Goal: Transaction & Acquisition: Purchase product/service

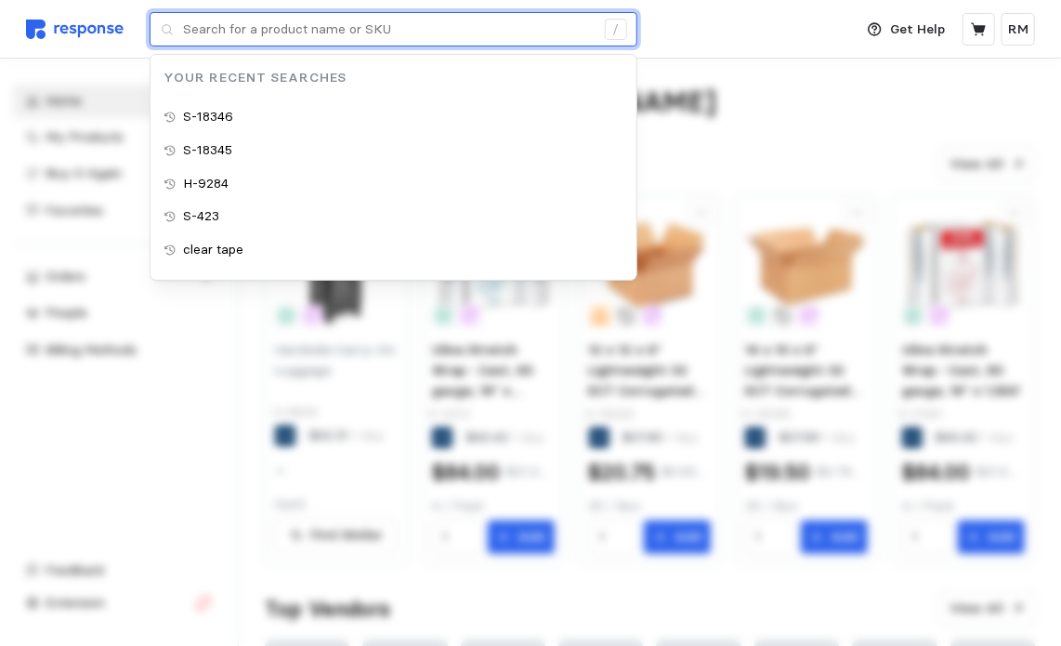
click at [283, 33] on input "text" at bounding box center [388, 29] width 411 height 33
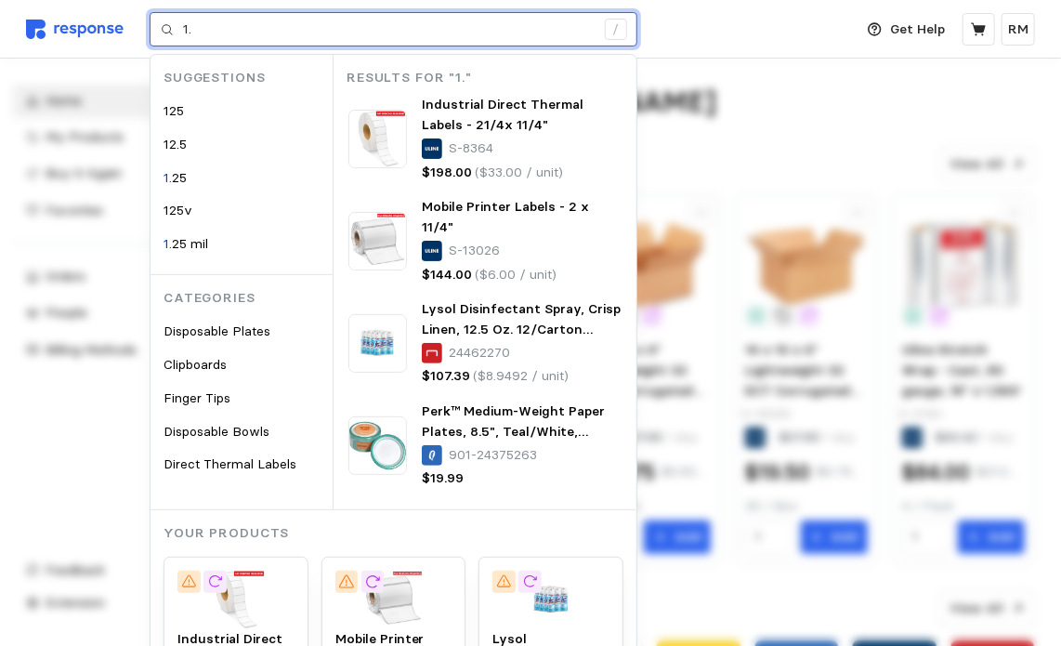
type input "1"
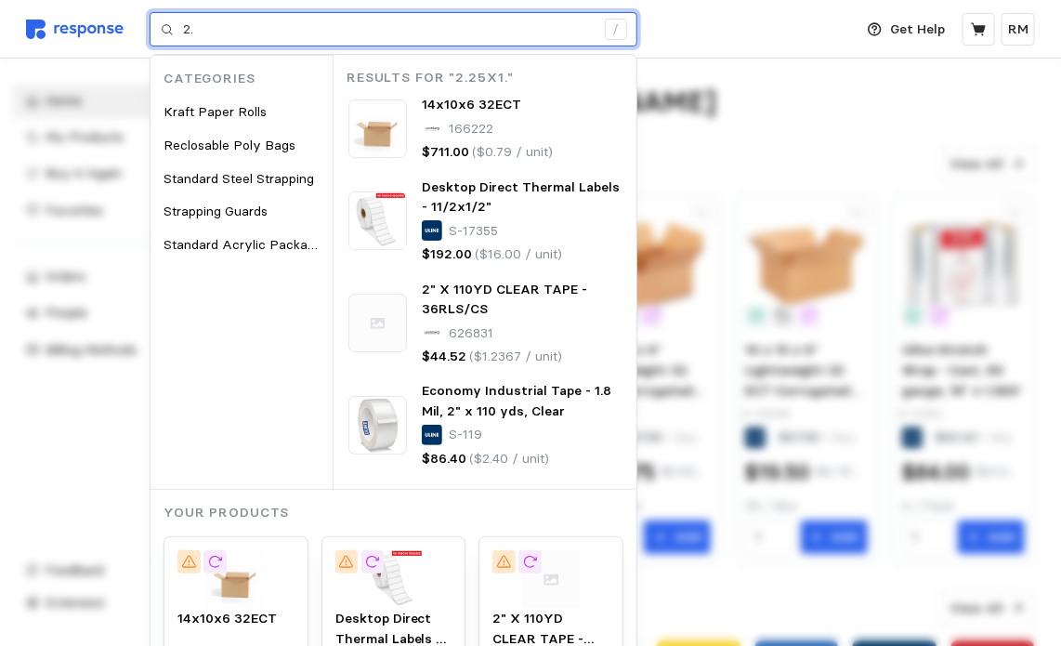
type input "2"
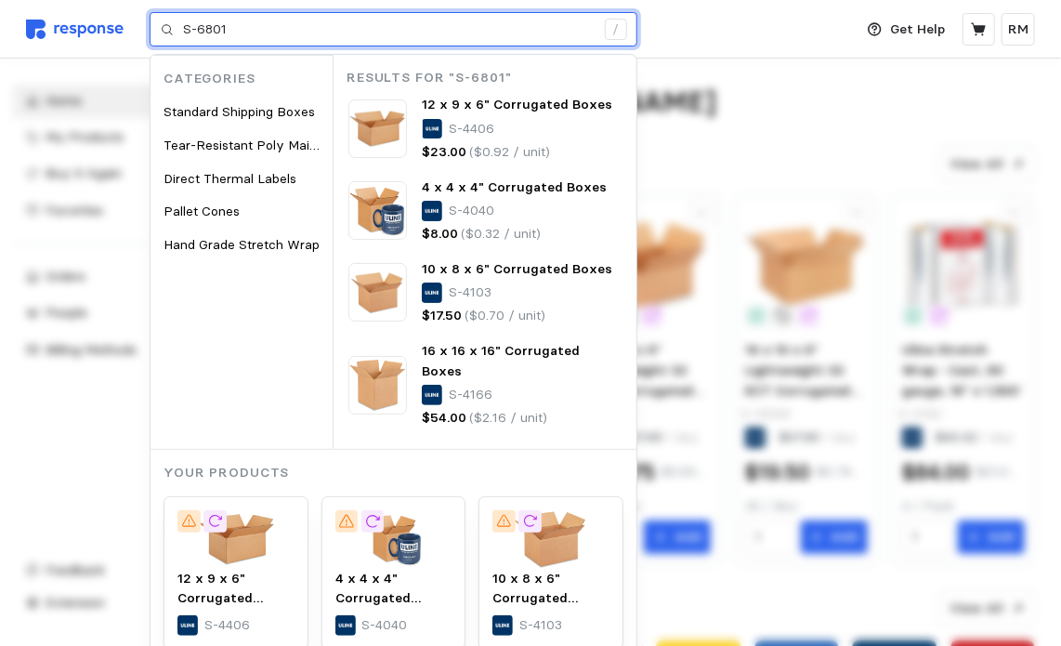
type input "S-6801"
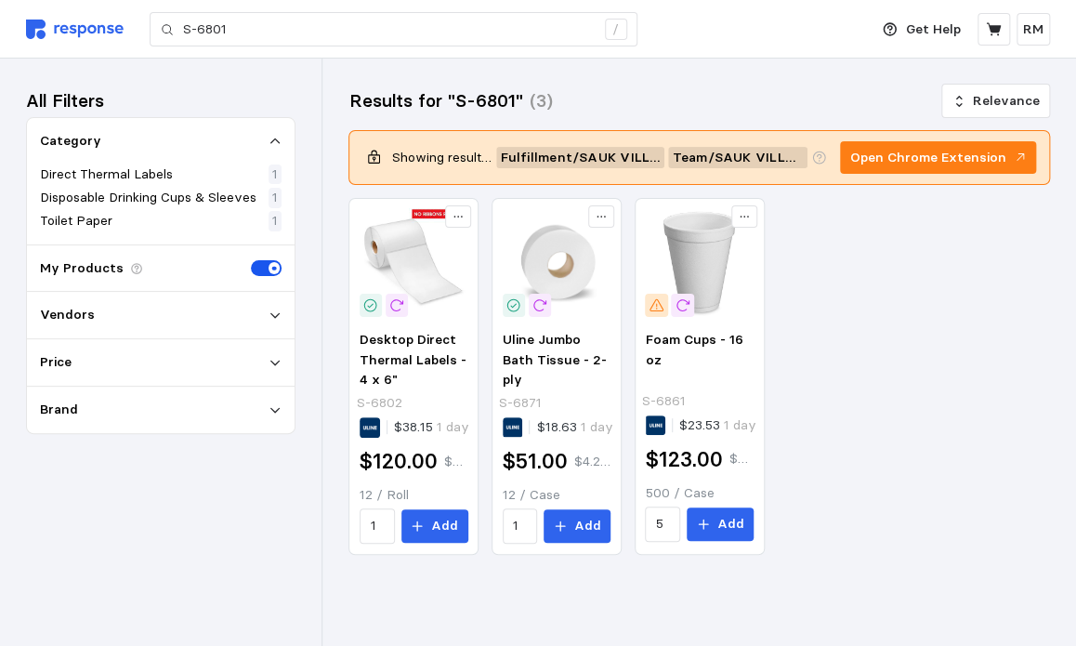
click at [249, 322] on div "Vendors" at bounding box center [161, 315] width 242 height 20
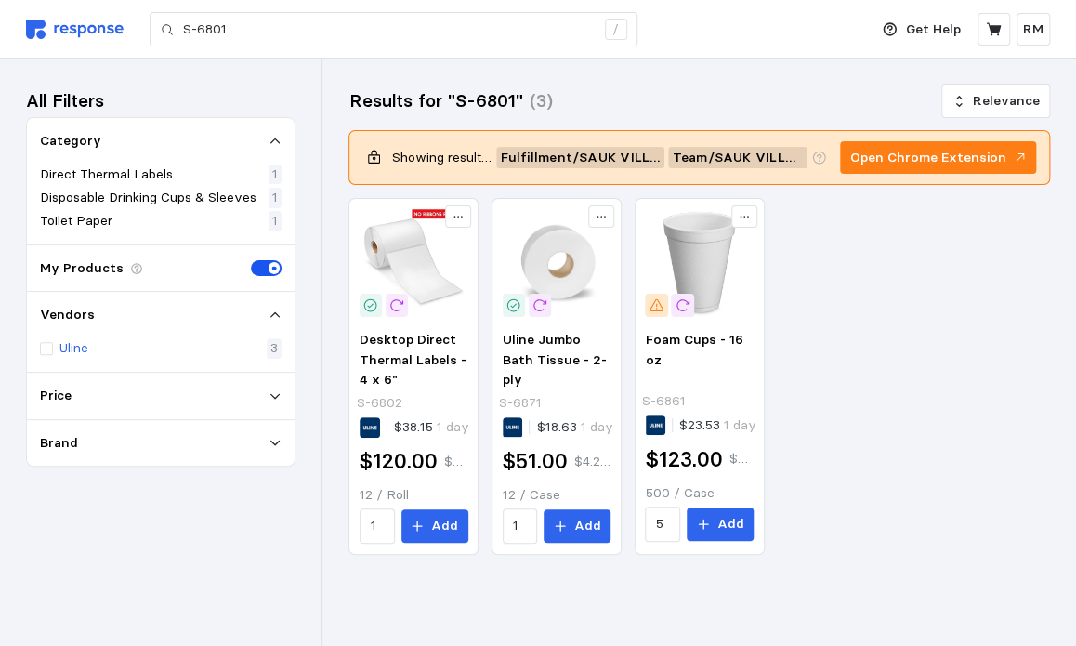
click at [241, 341] on div "Uline 3" at bounding box center [161, 348] width 242 height 20
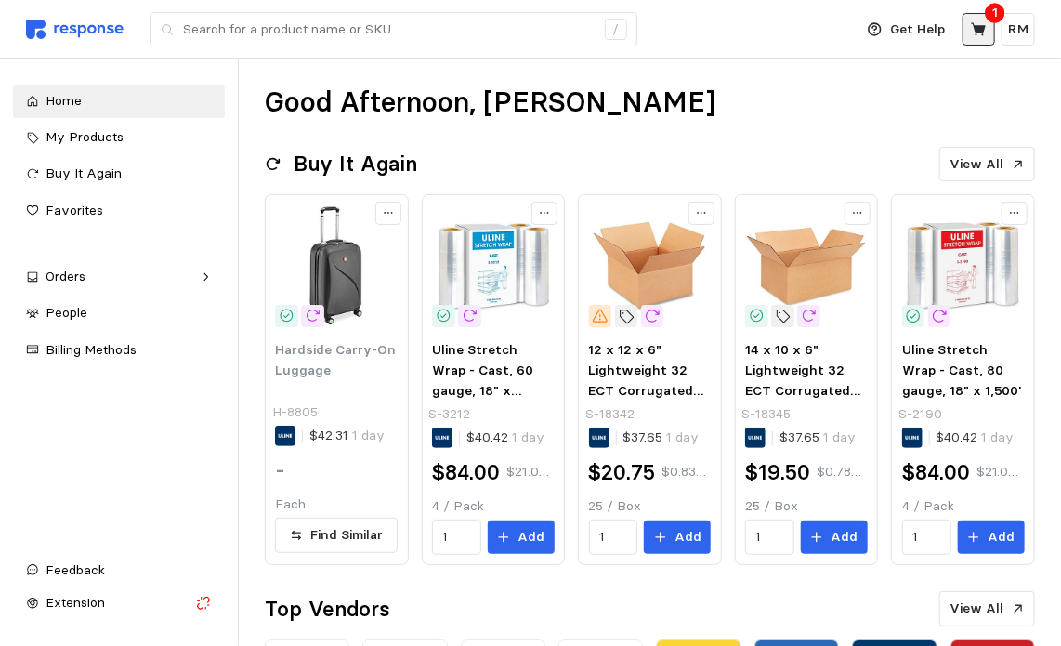
click at [984, 33] on icon at bounding box center [979, 29] width 17 height 17
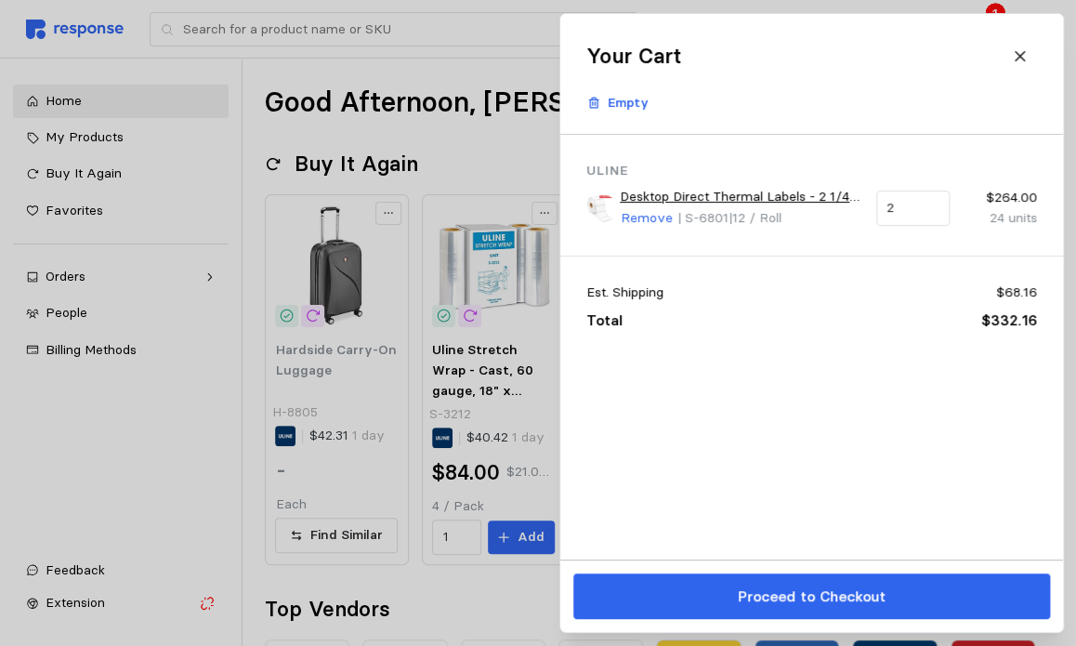
click at [779, 196] on link "Desktop Direct Thermal Labels - 2 1/4 x 1 1/4"" at bounding box center [741, 197] width 243 height 20
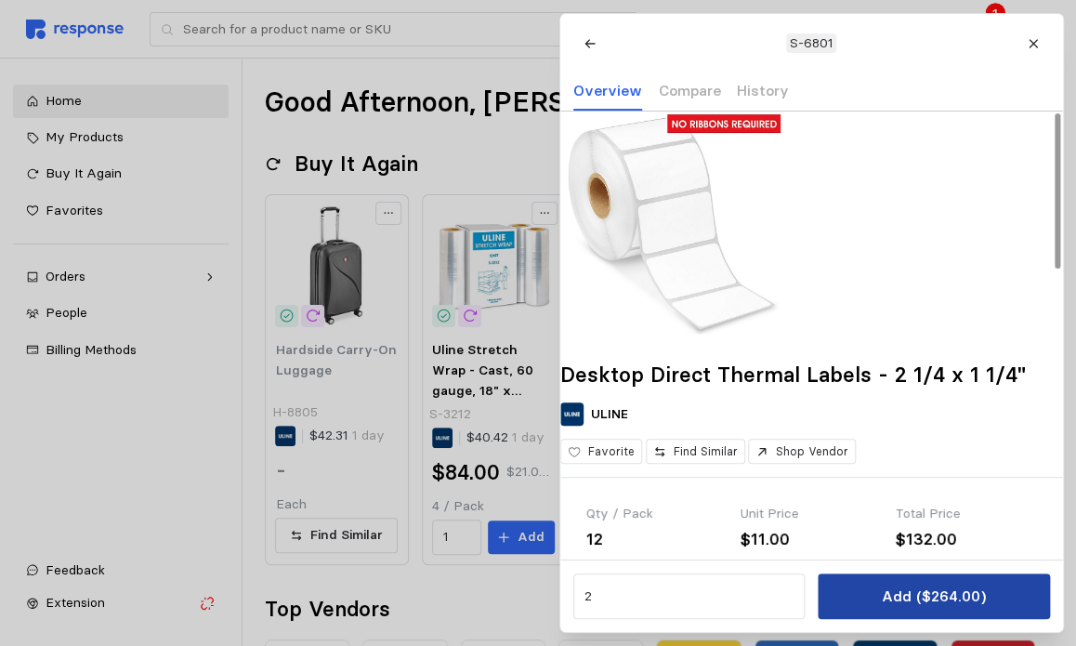
click at [902, 607] on p "Add ($264.00)" at bounding box center [933, 595] width 104 height 23
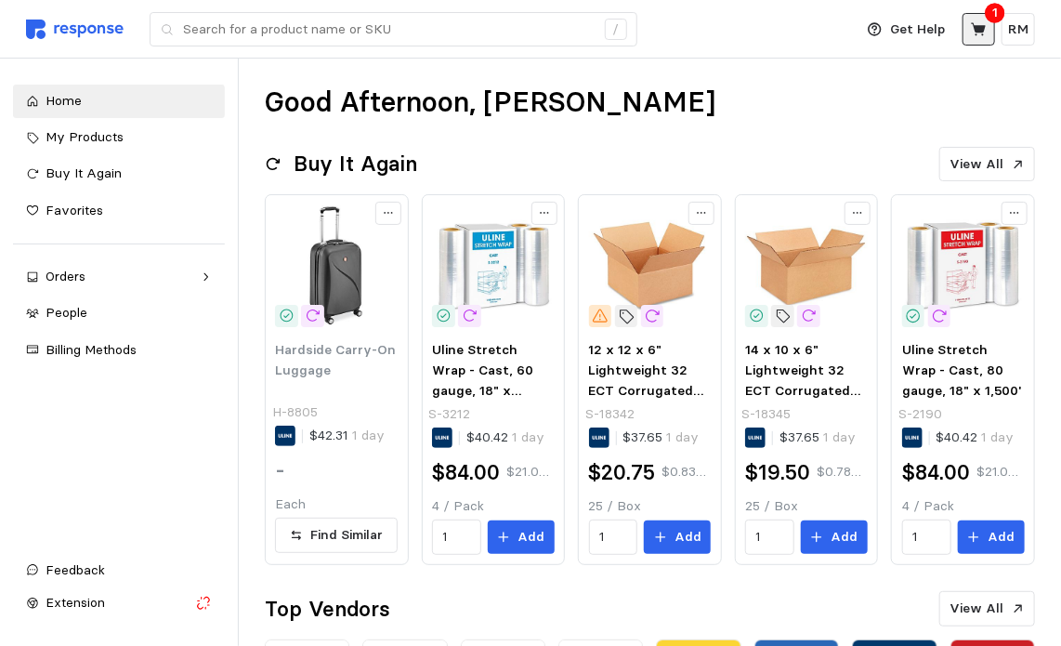
click at [986, 29] on icon at bounding box center [979, 29] width 17 height 17
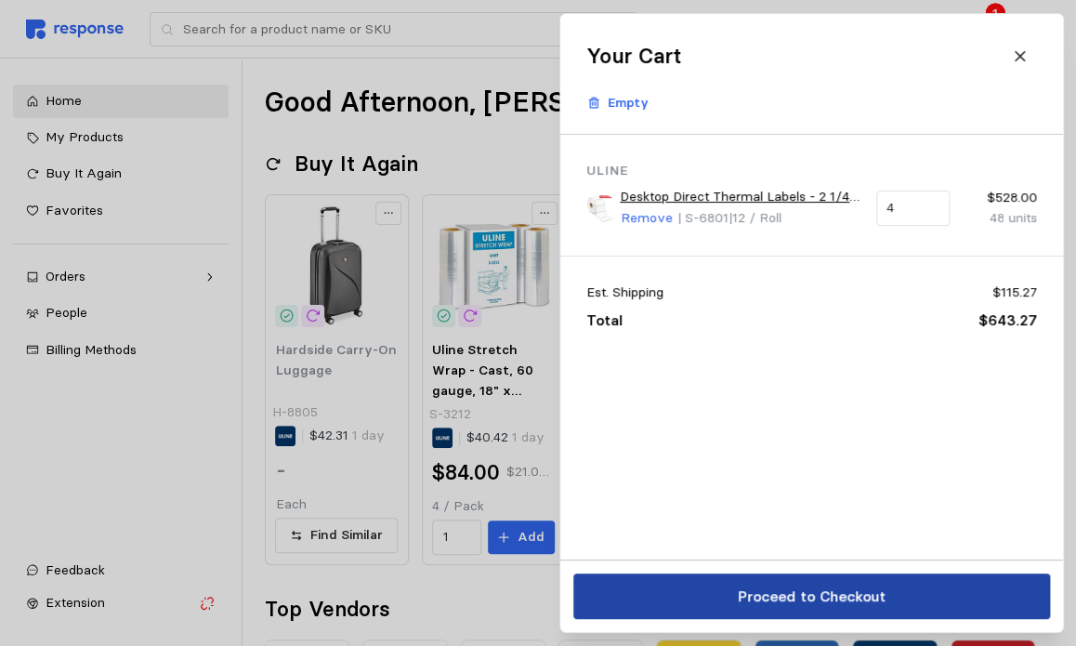
click at [790, 592] on p "Proceed to Checkout" at bounding box center [811, 595] width 148 height 23
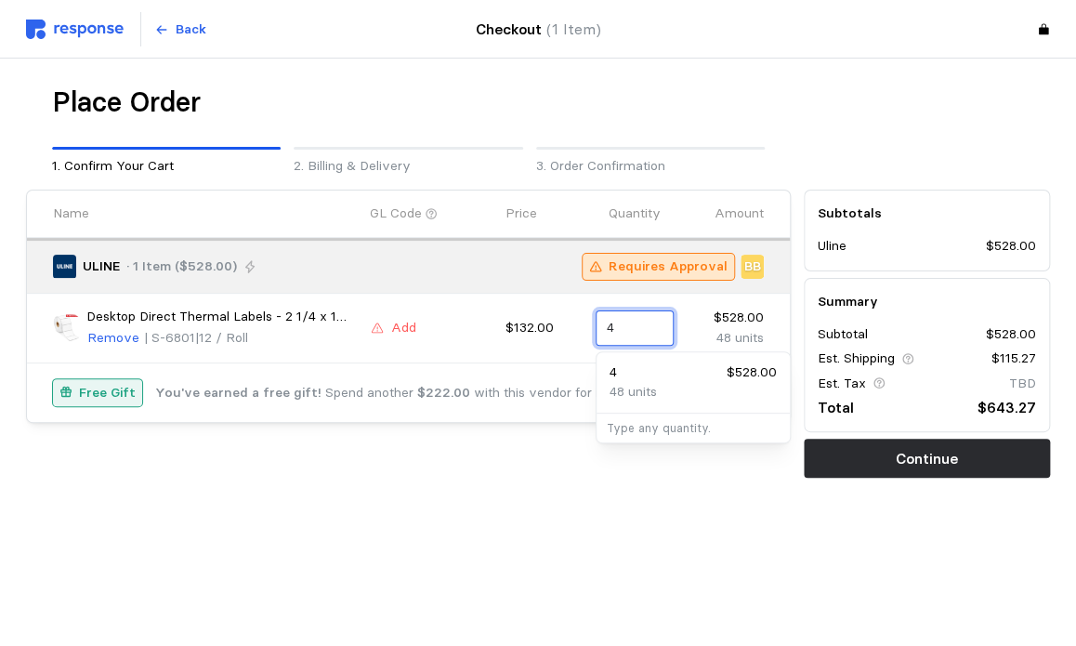
click at [614, 329] on input "4" at bounding box center [635, 327] width 56 height 33
click at [632, 385] on p "24 units" at bounding box center [632, 392] width 47 height 20
type input "2"
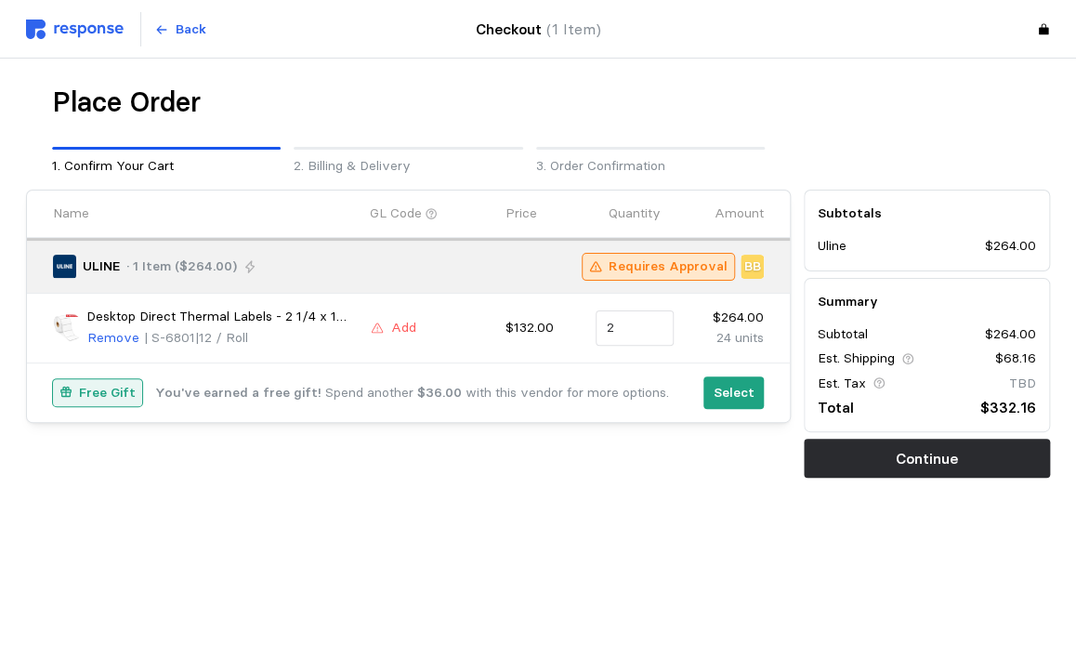
click at [624, 521] on div "Place Order 1. Confirm Your Cart 2. Billing & Delivery 3. Order Confirmation Na…" at bounding box center [538, 320] width 1024 height 471
click at [401, 330] on p "Add" at bounding box center [403, 328] width 25 height 20
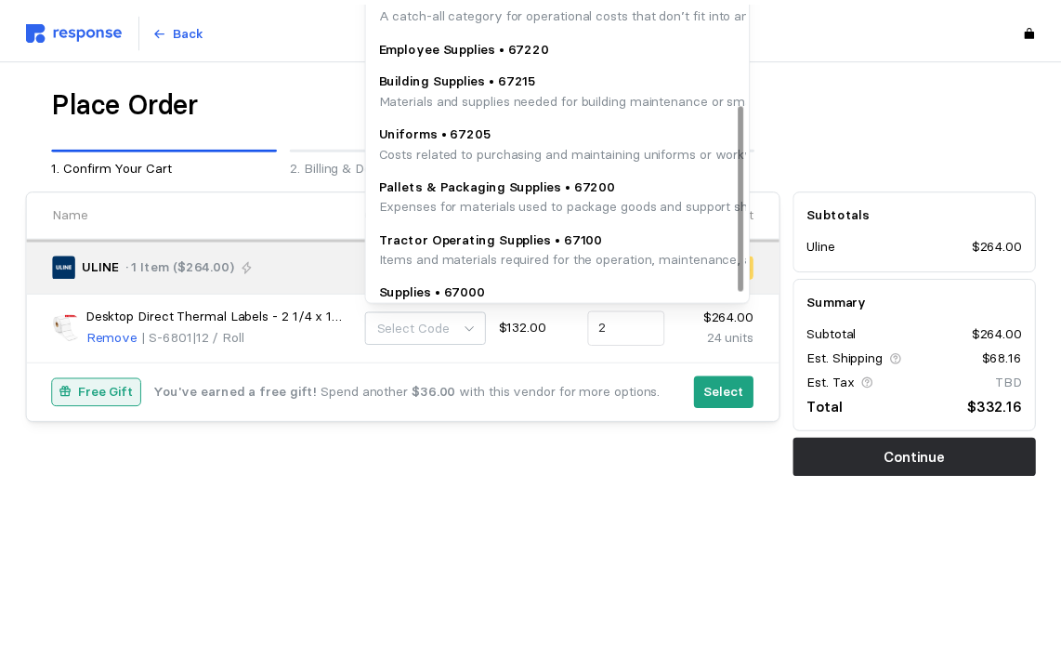
scroll to position [223, 0]
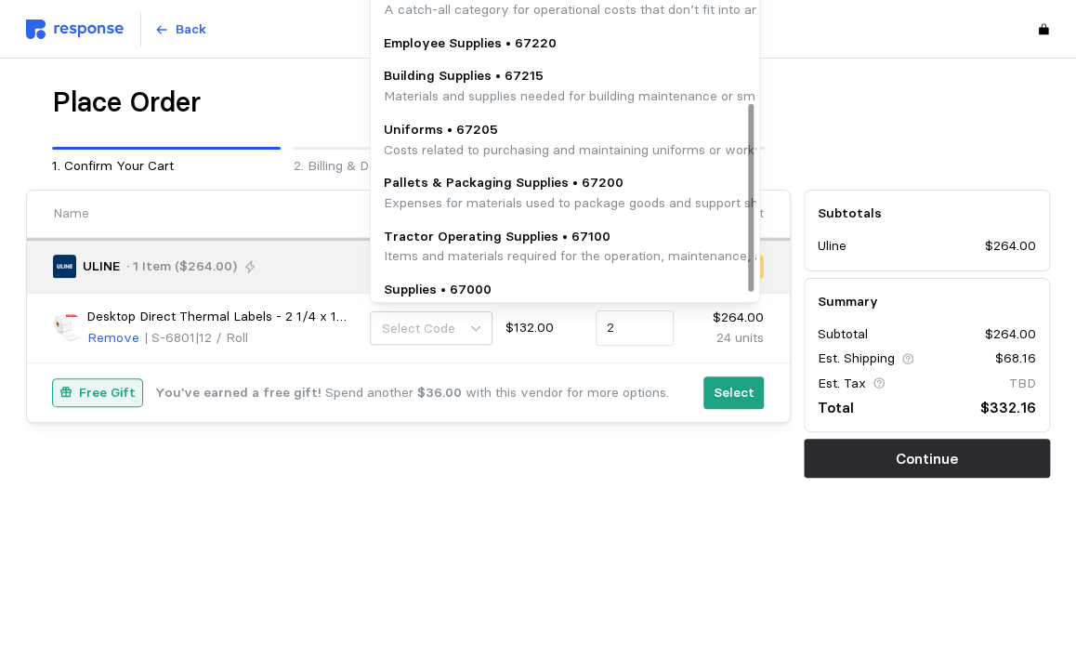
click at [536, 181] on p "Pallets & Packaging Supplies • 67200" at bounding box center [760, 183] width 753 height 20
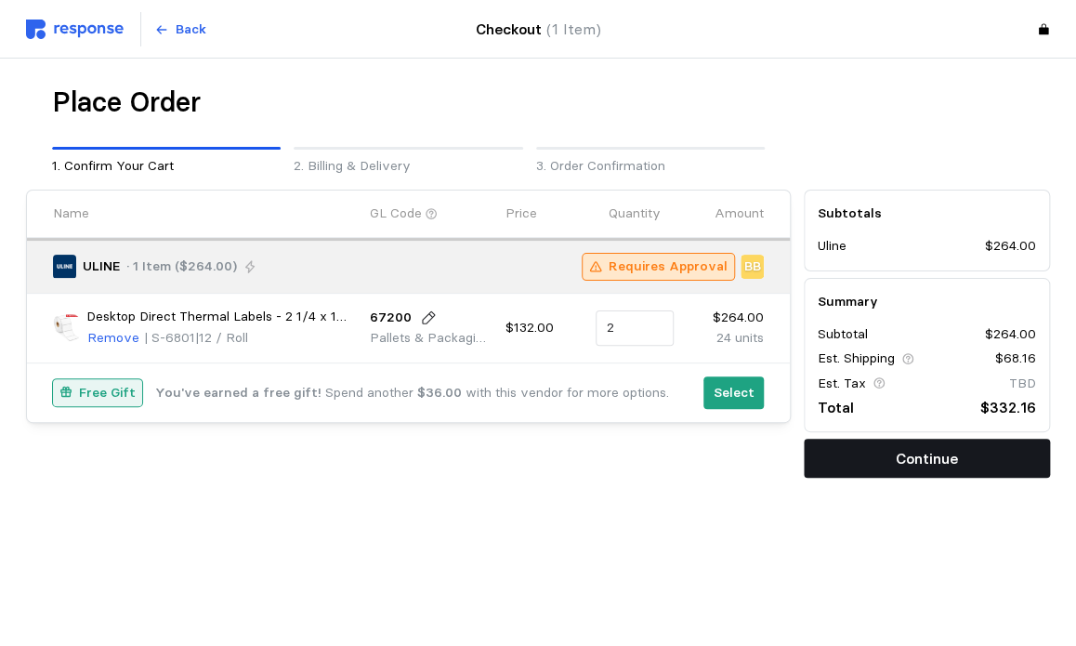
click at [851, 453] on button "Continue" at bounding box center [926, 457] width 246 height 39
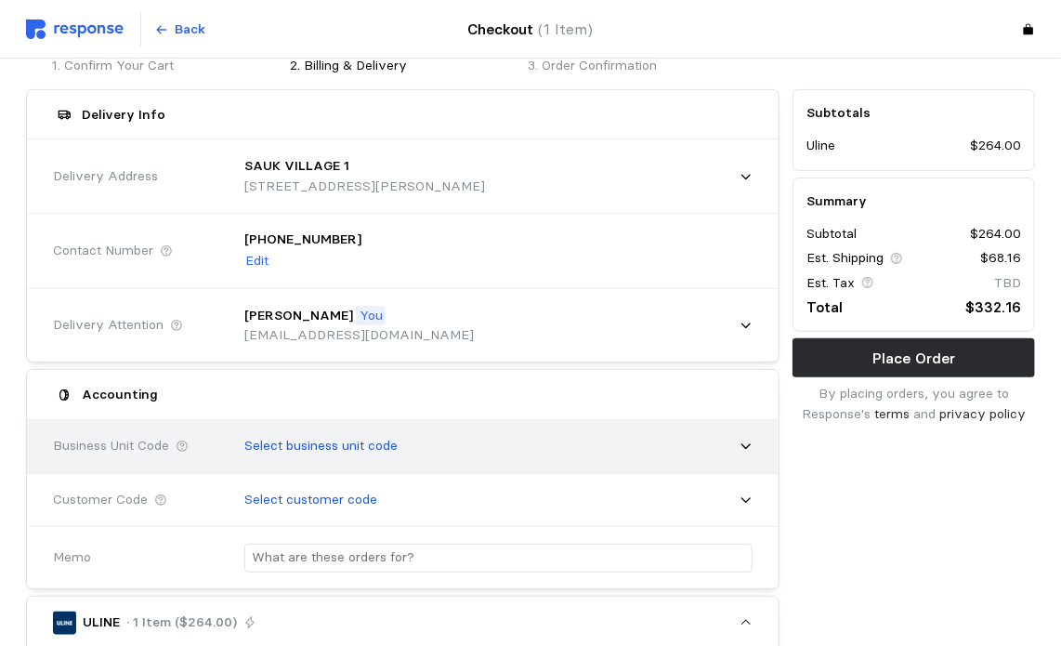
scroll to position [169, 0]
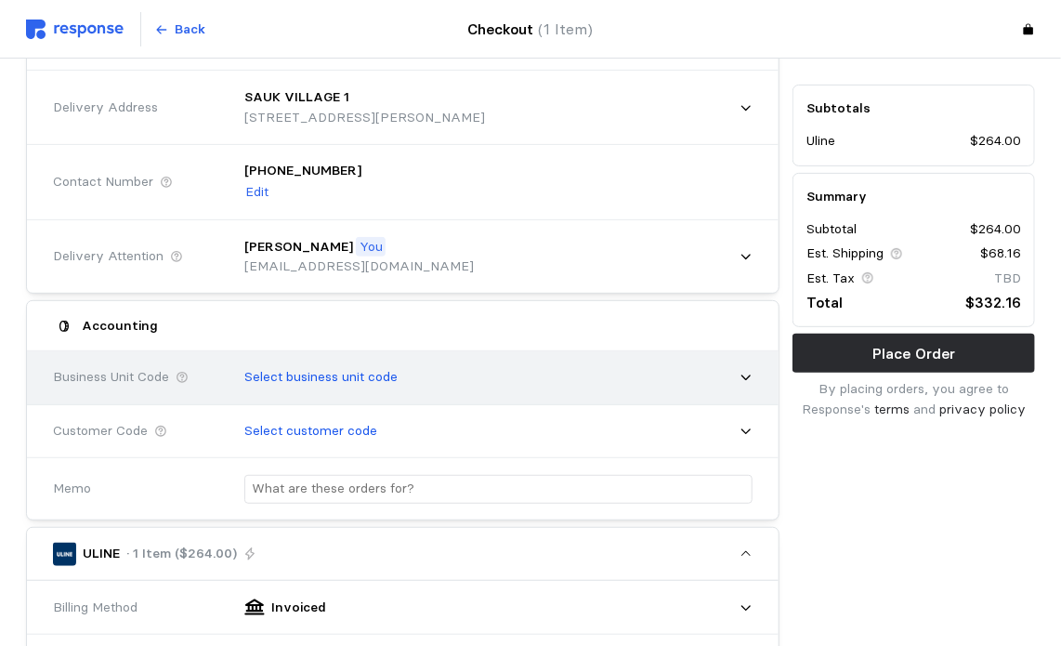
click at [622, 381] on div "Select business unit code" at bounding box center [491, 377] width 521 height 46
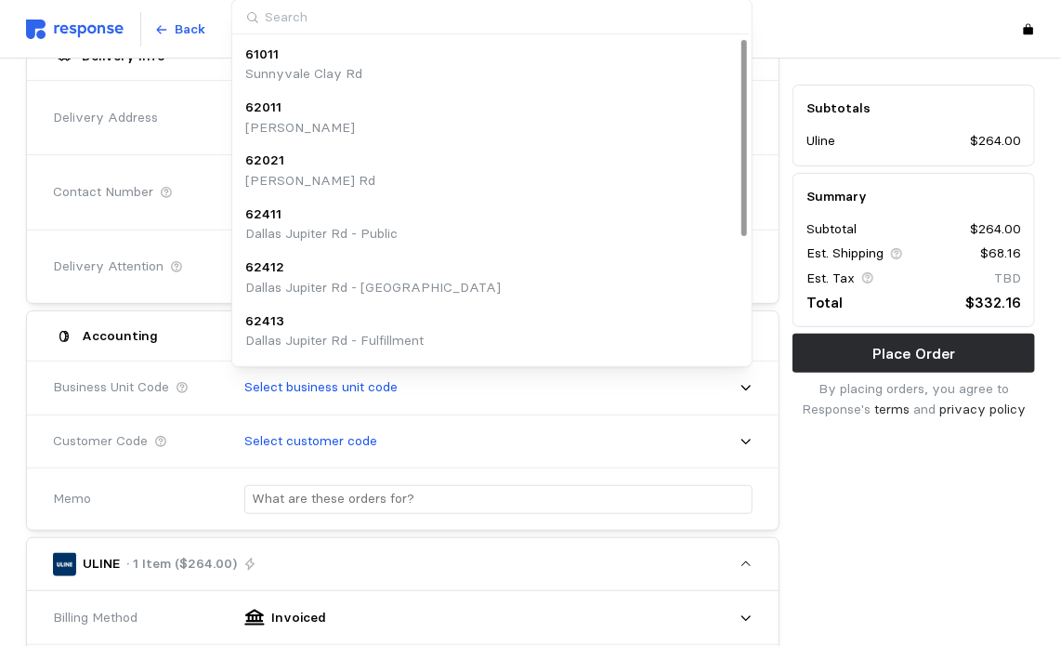
click at [897, 504] on div "Subtotals Uline $264.00 Summary Subtotal $264.00 Est. Shipping $68.16 Est. Tax …" at bounding box center [913, 622] width 255 height 1197
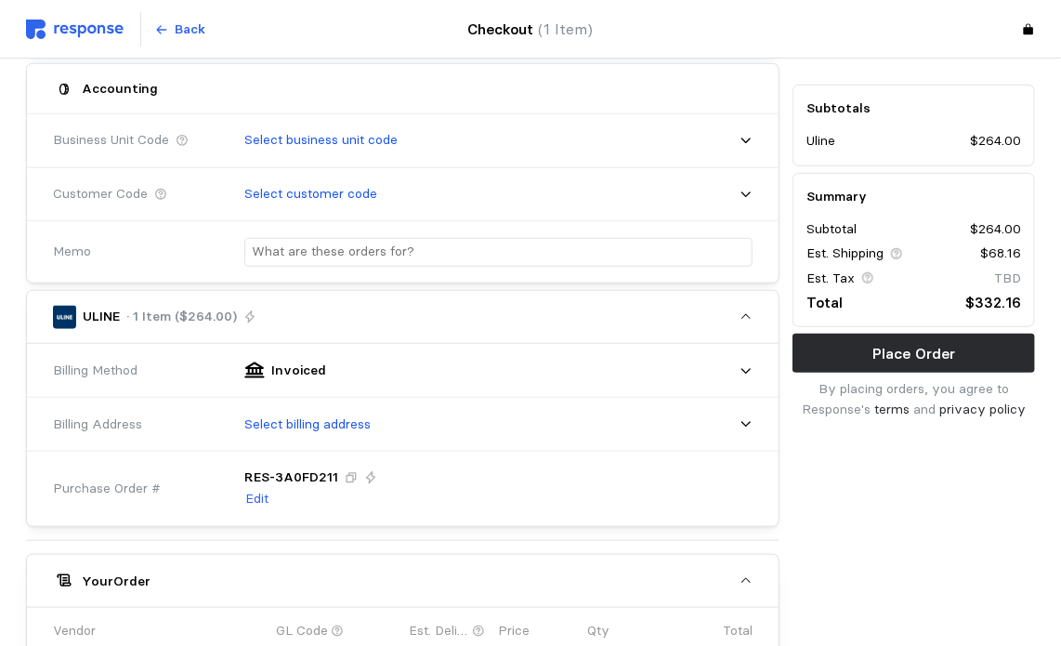
scroll to position [405, 0]
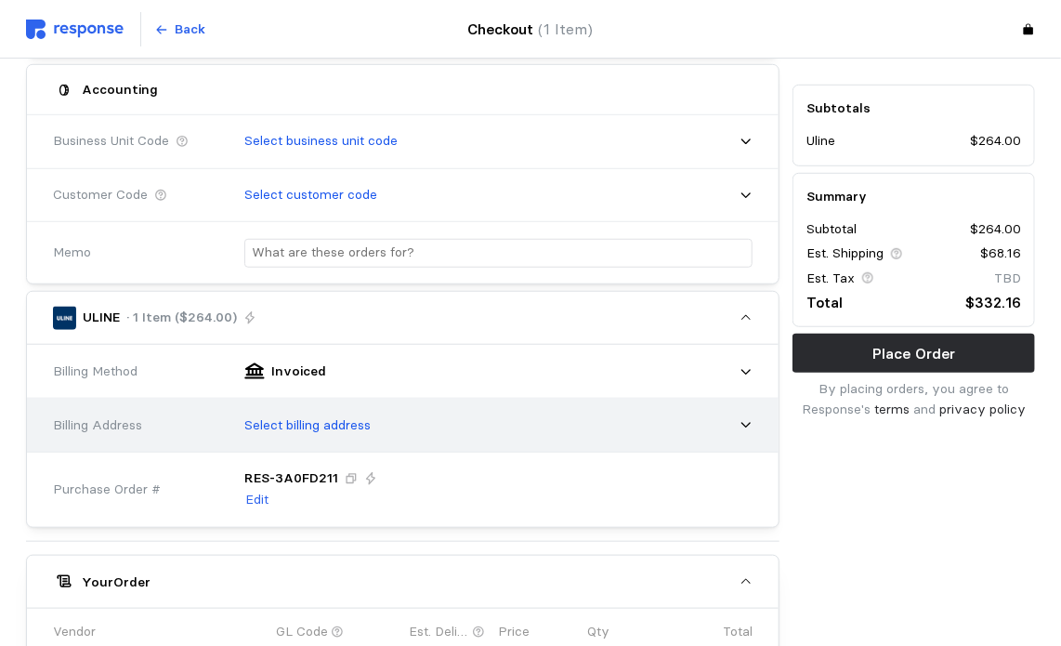
click at [585, 415] on div "Select billing address" at bounding box center [491, 425] width 521 height 46
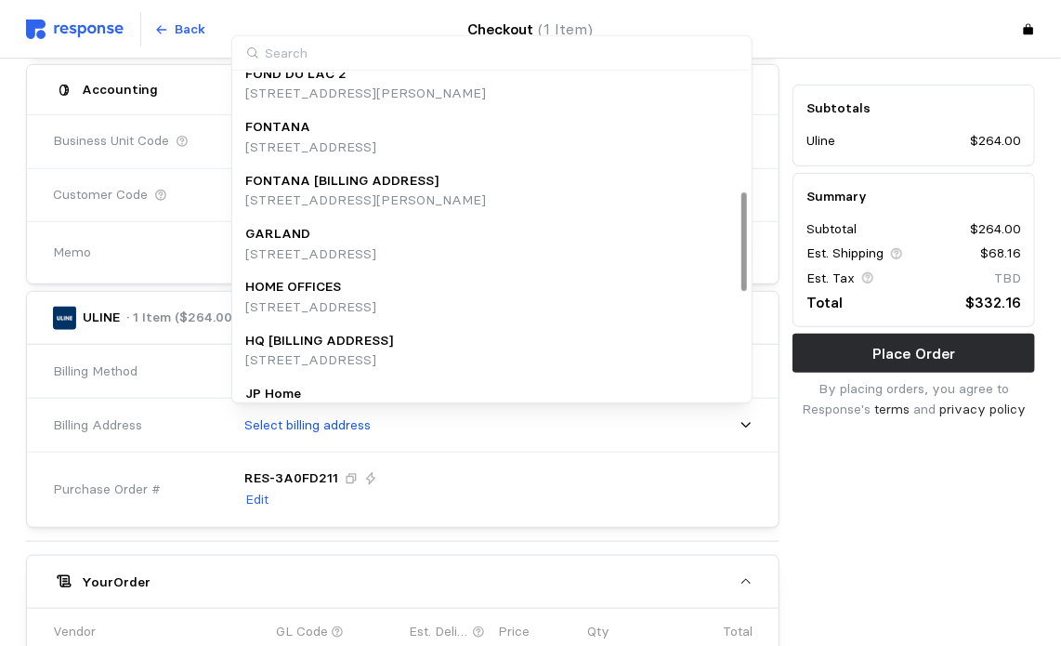
scroll to position [411, 0]
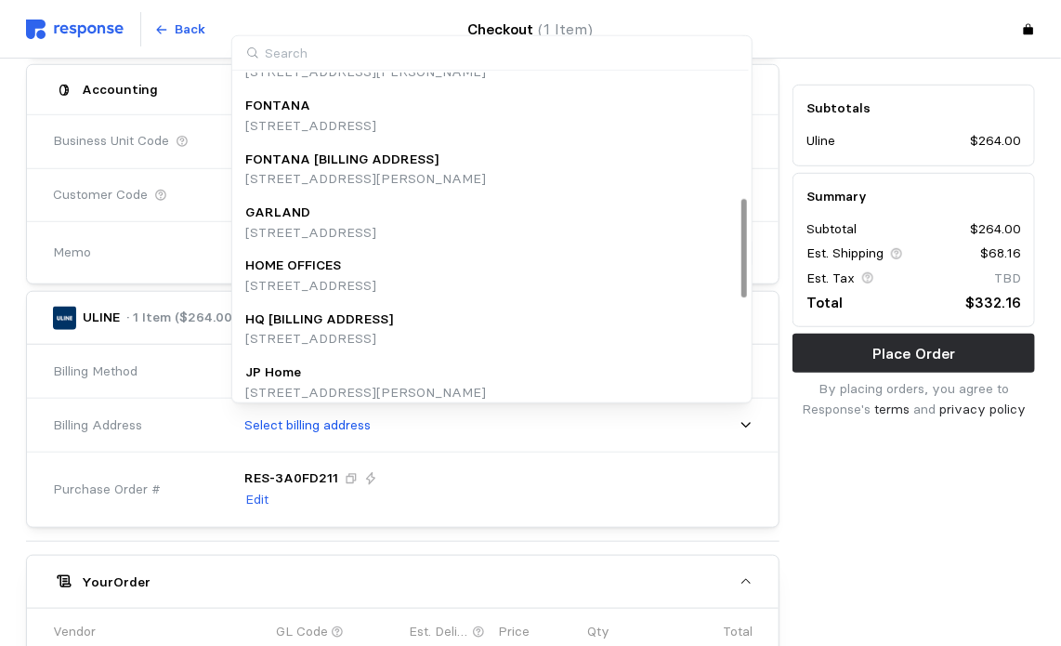
click at [393, 322] on div "HQ [BILLING ADDRESS]" at bounding box center [319, 319] width 148 height 20
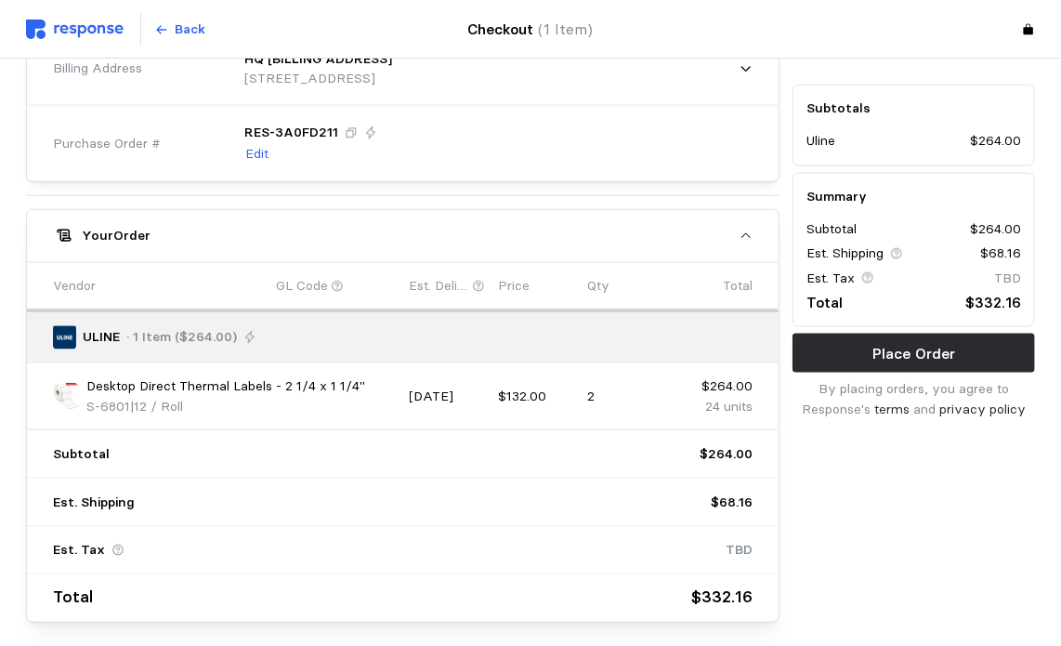
scroll to position [845, 0]
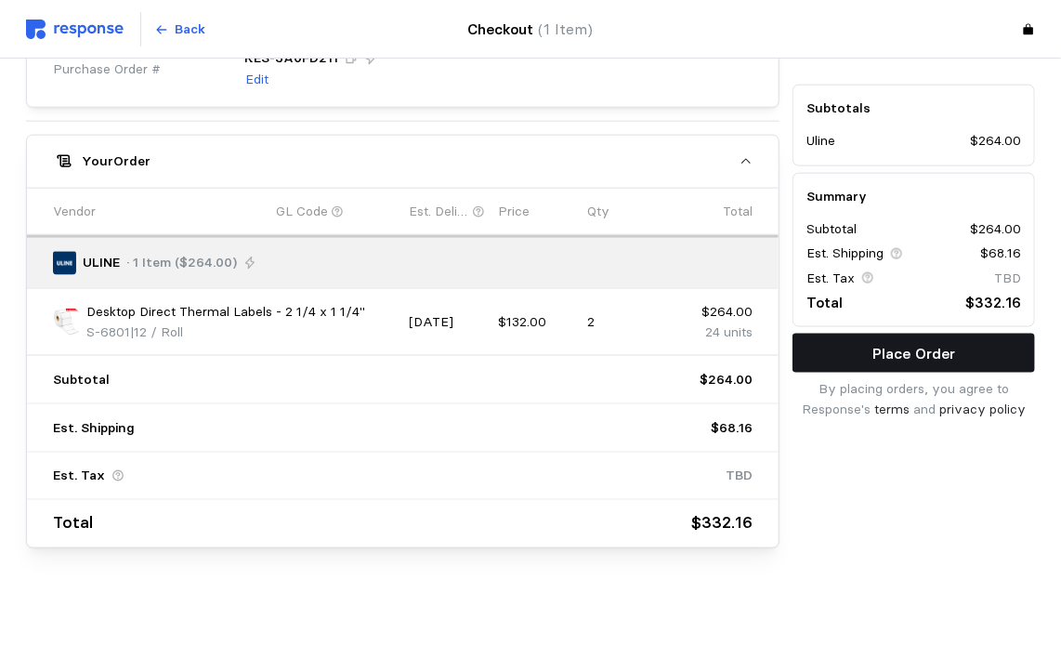
click at [866, 358] on button "Place Order" at bounding box center [913, 352] width 242 height 39
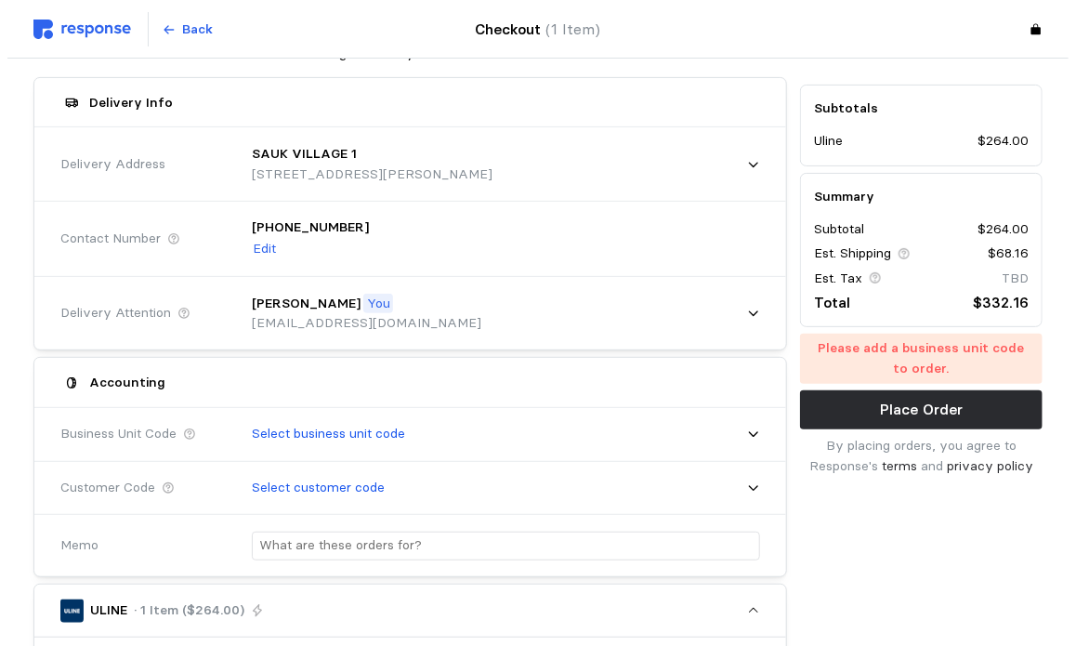
scroll to position [0, 0]
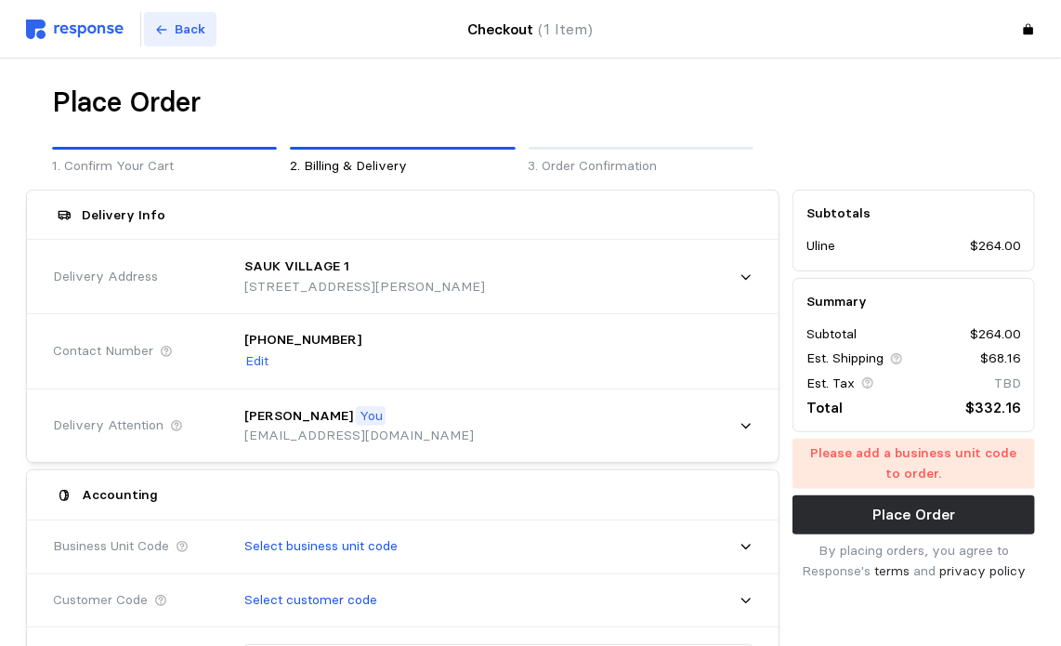
click at [189, 39] on p "Back" at bounding box center [191, 30] width 31 height 20
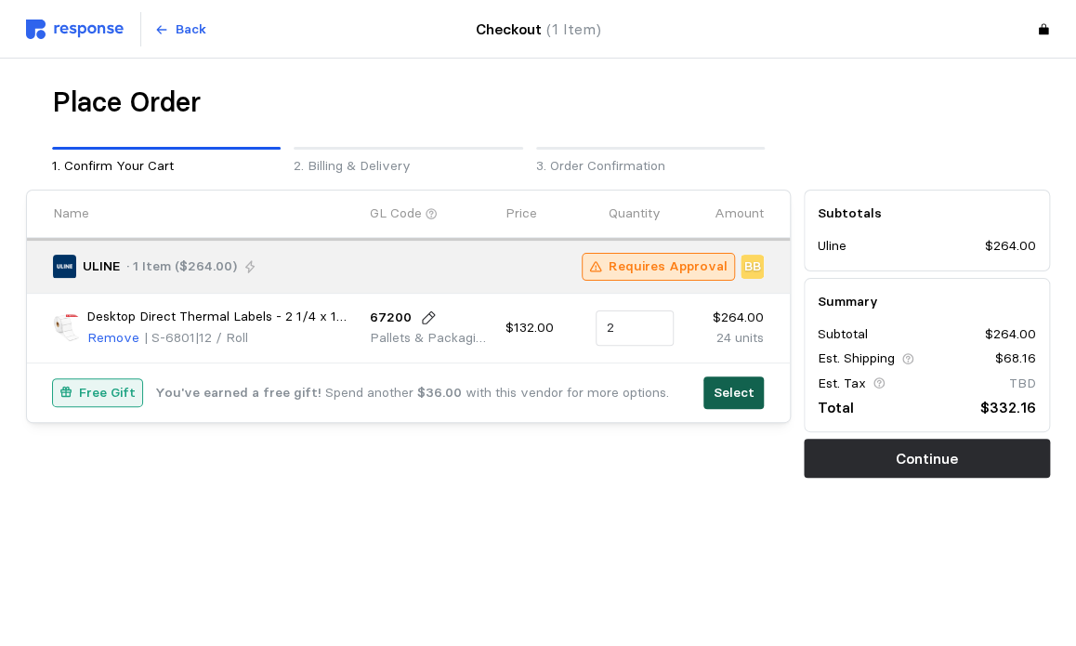
click at [747, 393] on p "Select" at bounding box center [733, 393] width 41 height 20
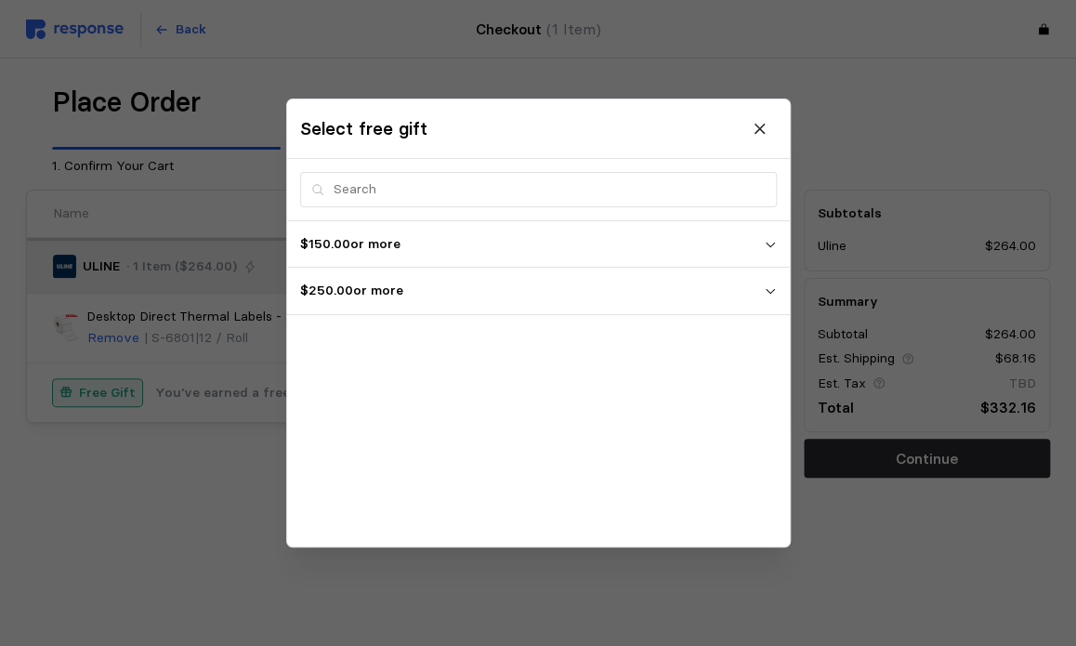
click at [747, 393] on div "$150.00 or more 2023 Dog-Gone-It S-24803 | Each $250.00 or more NBA T-Shirt - […" at bounding box center [538, 383] width 503 height 325
click at [550, 294] on p "$250.00 or more" at bounding box center [531, 291] width 463 height 20
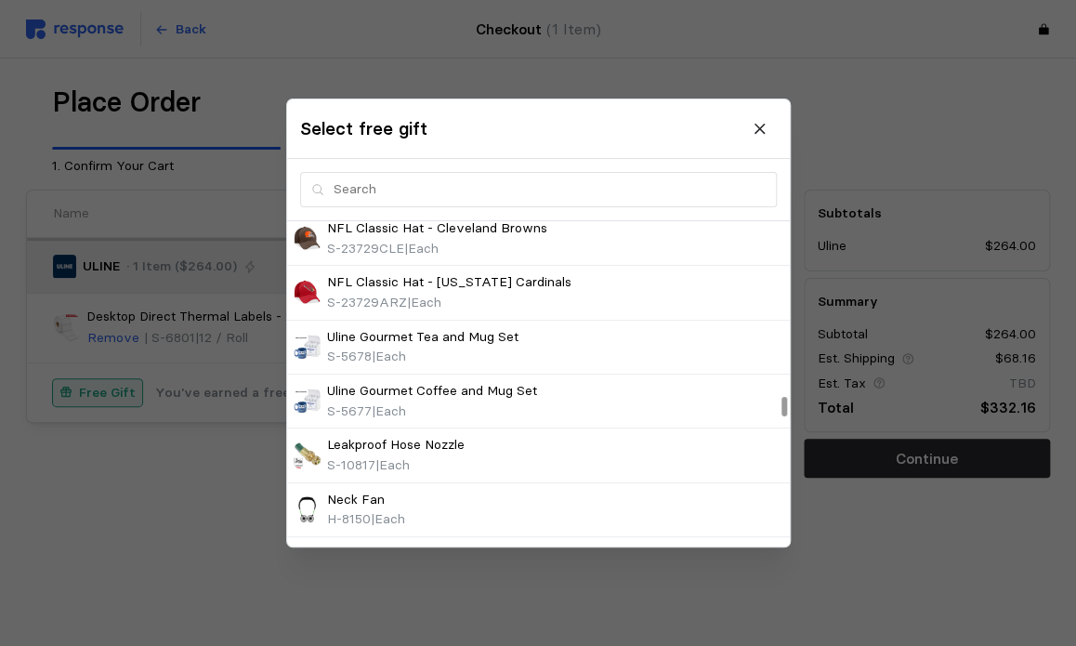
scroll to position [2842, 0]
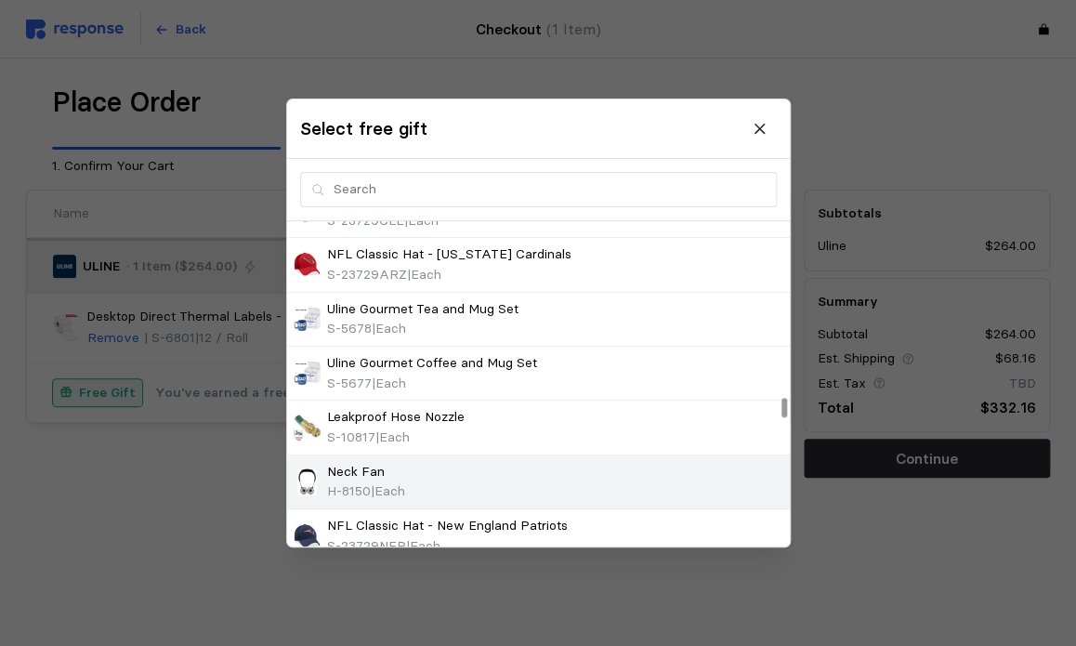
click at [547, 467] on div "Neck Fan H-8150 | Each" at bounding box center [539, 482] width 490 height 40
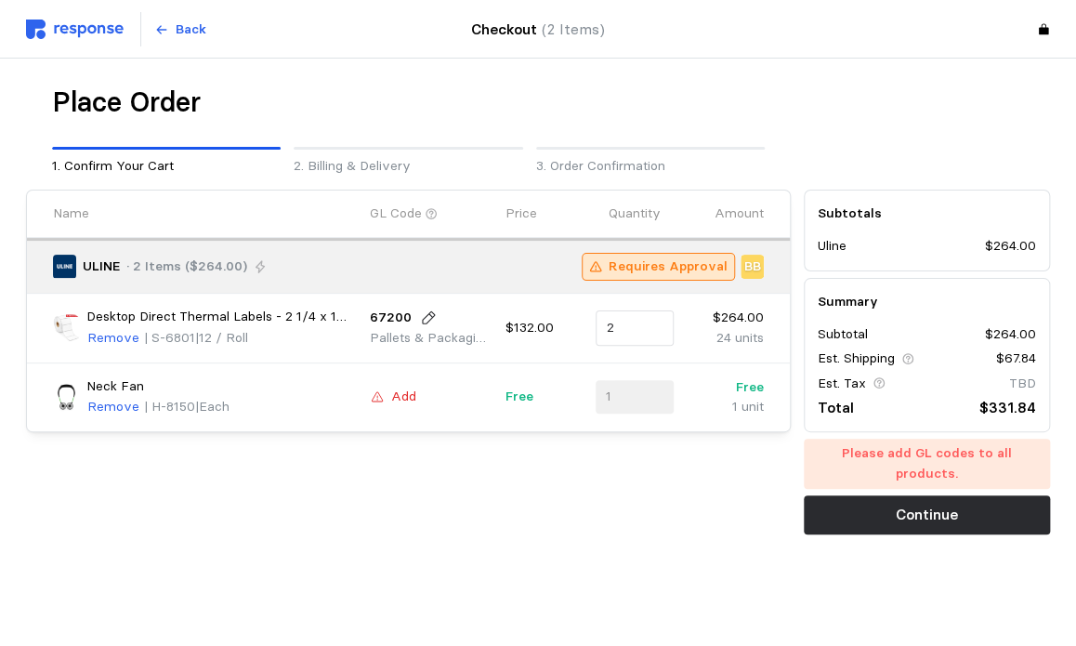
click at [386, 391] on button "Add" at bounding box center [393, 396] width 47 height 22
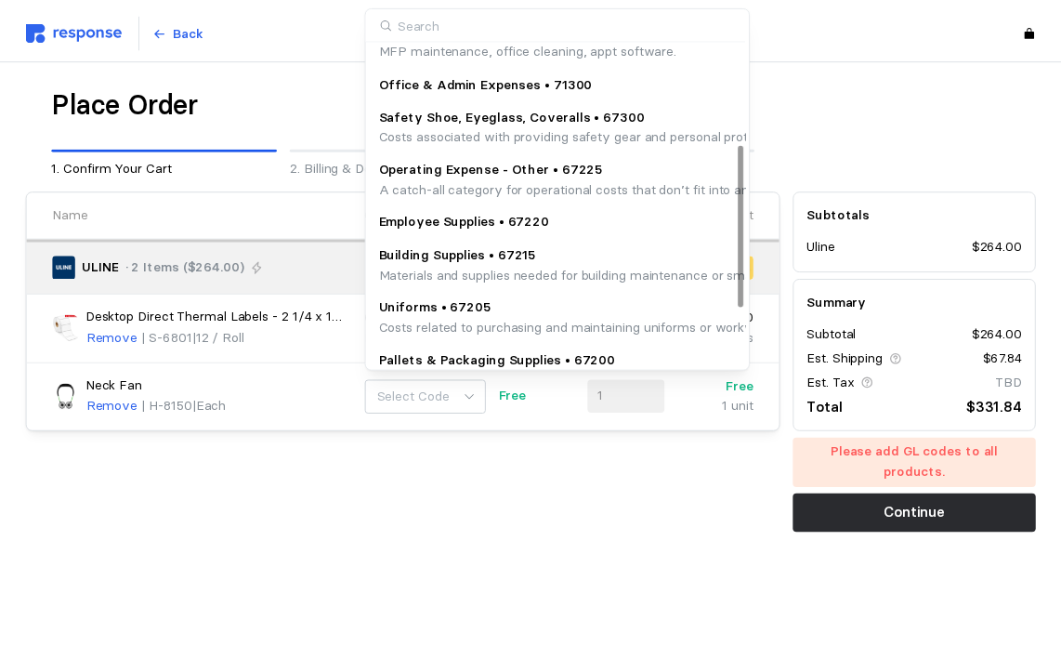
scroll to position [197, 0]
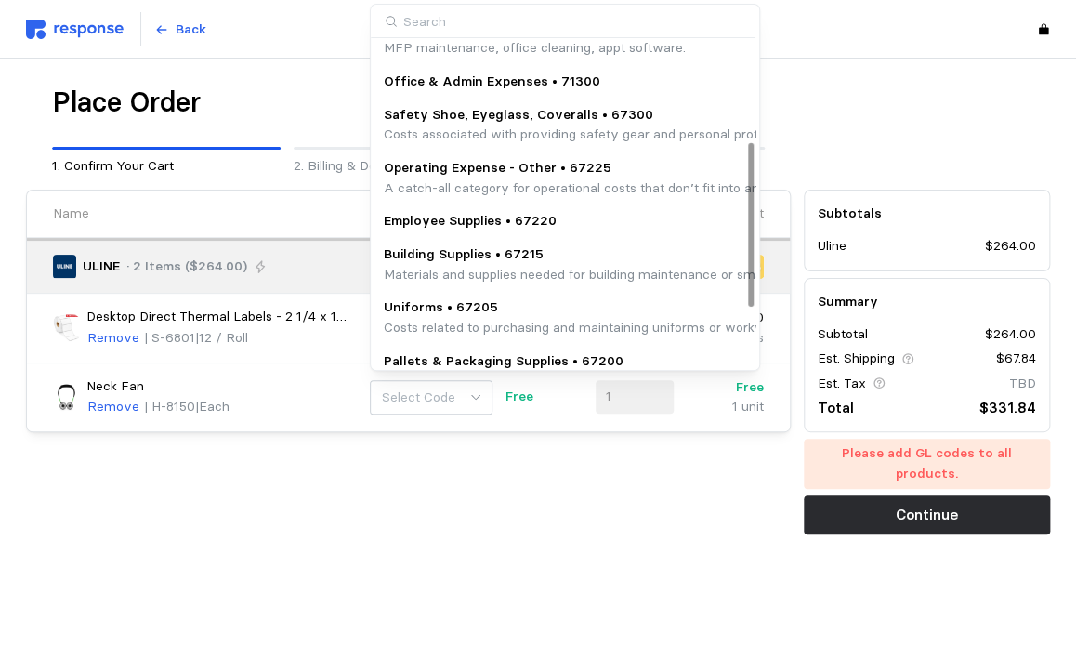
click at [568, 175] on p "Operating Expense - Other • 67225" at bounding box center [666, 168] width 565 height 20
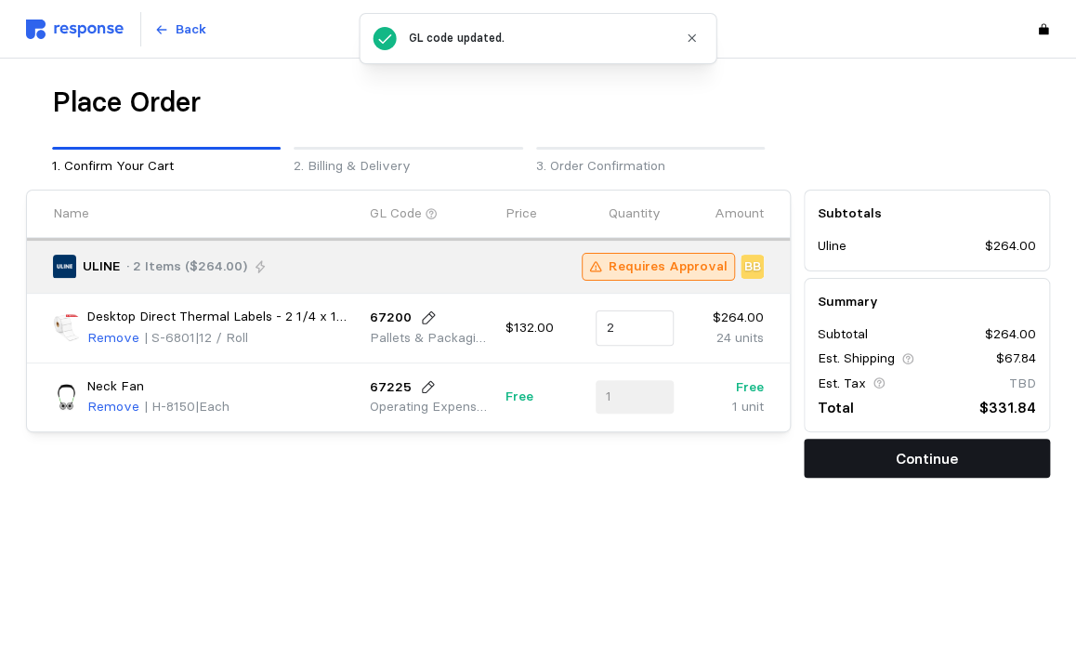
click at [941, 461] on p "Continue" at bounding box center [926, 458] width 62 height 23
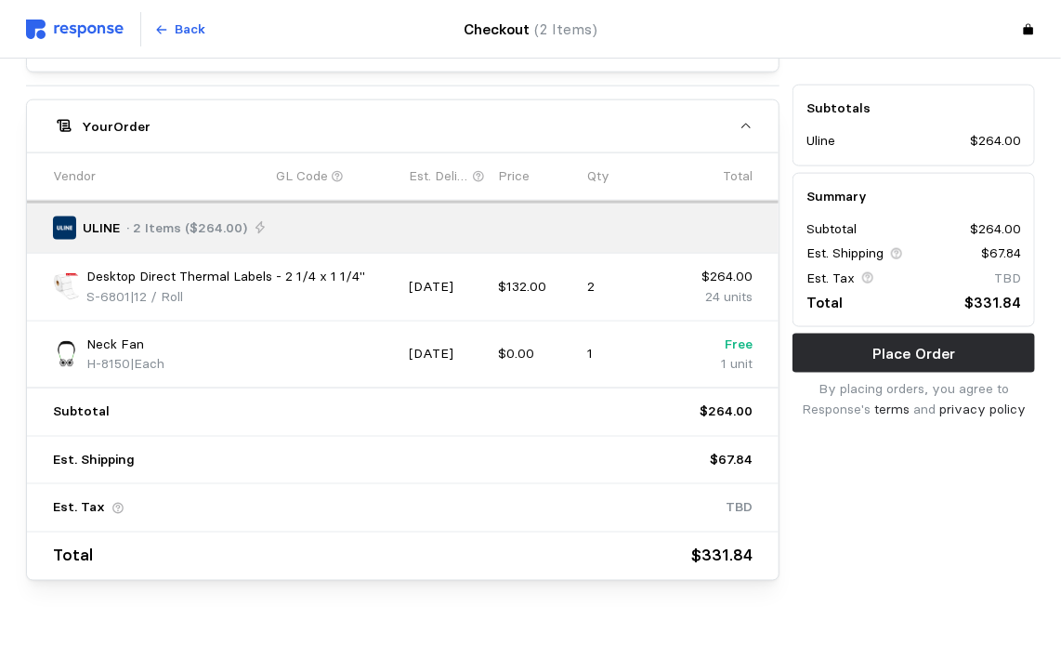
scroll to position [892, 0]
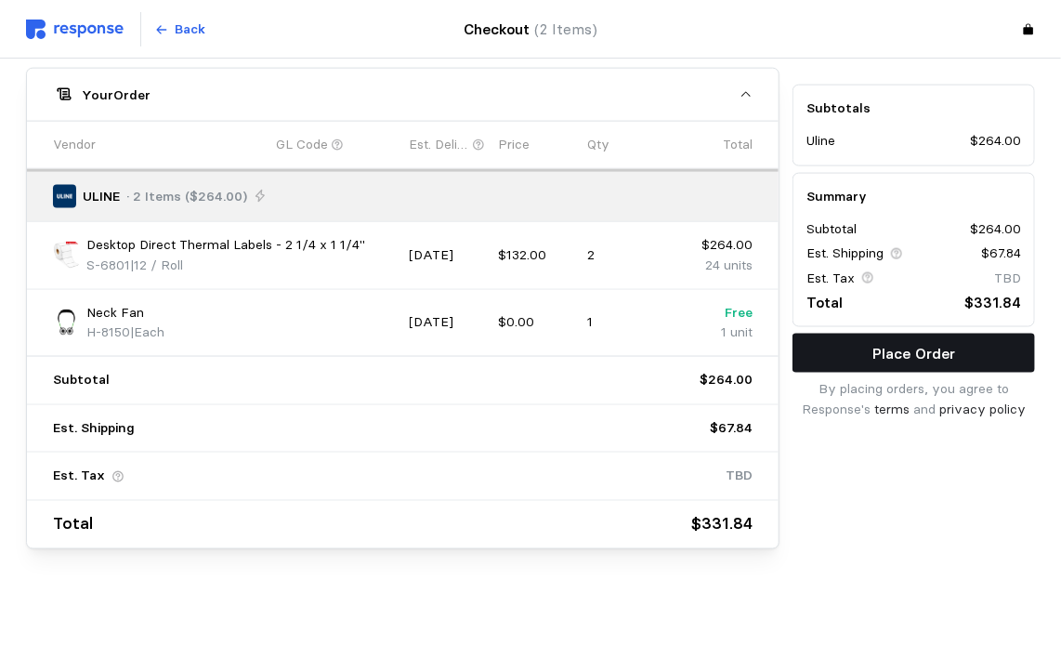
click at [869, 355] on button "Place Order" at bounding box center [913, 352] width 242 height 39
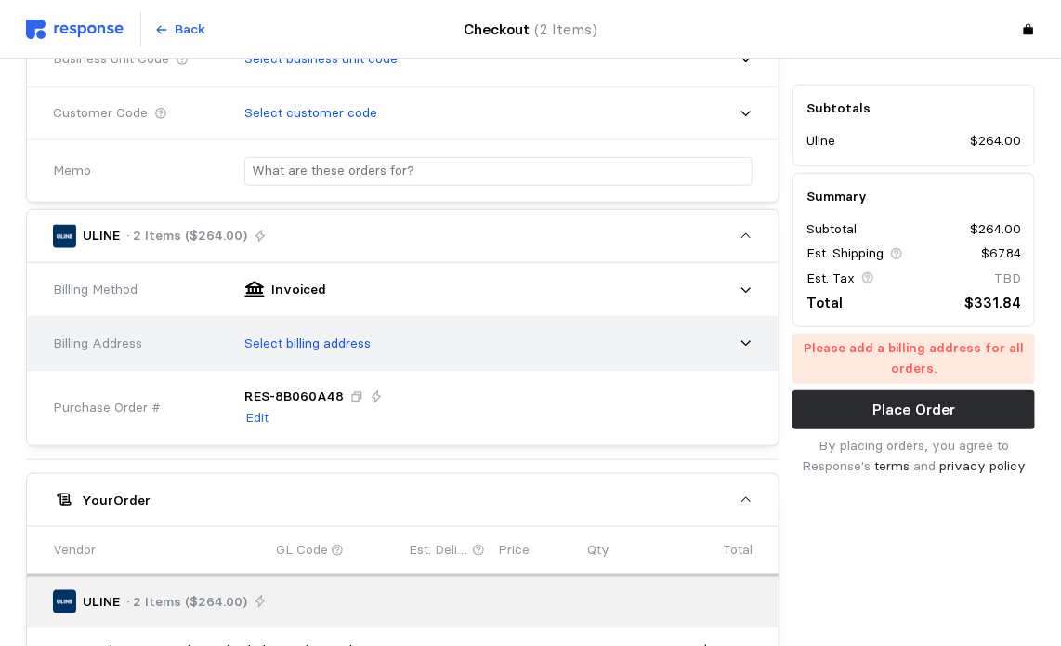
click at [658, 350] on div "Select billing address" at bounding box center [491, 343] width 521 height 46
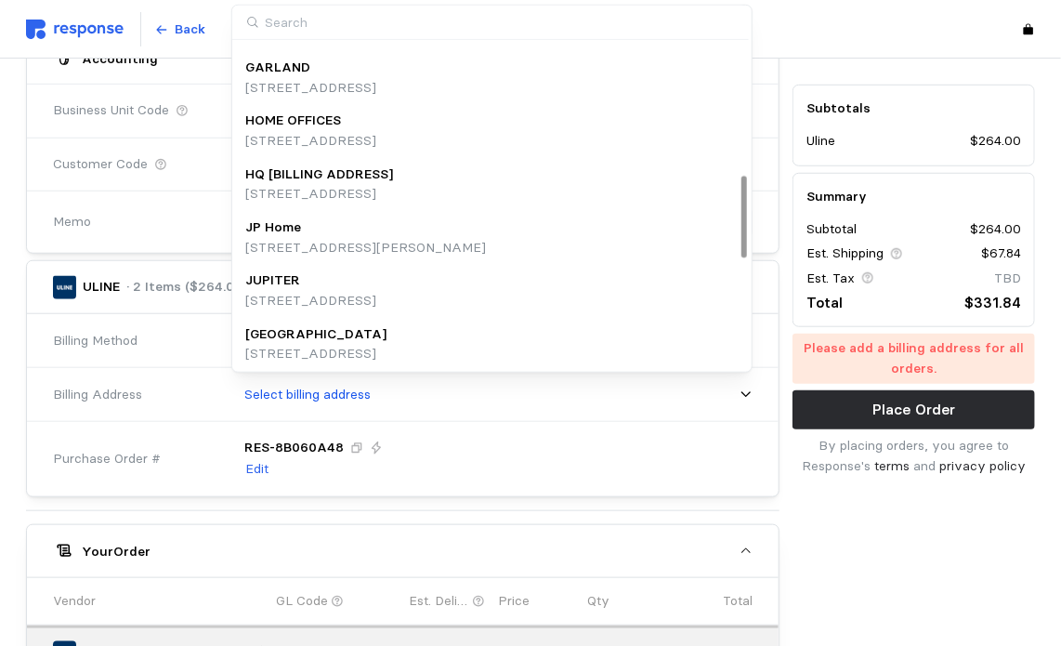
scroll to position [523, 0]
click at [393, 175] on div "HQ [BILLING ADDRESS]" at bounding box center [319, 176] width 148 height 20
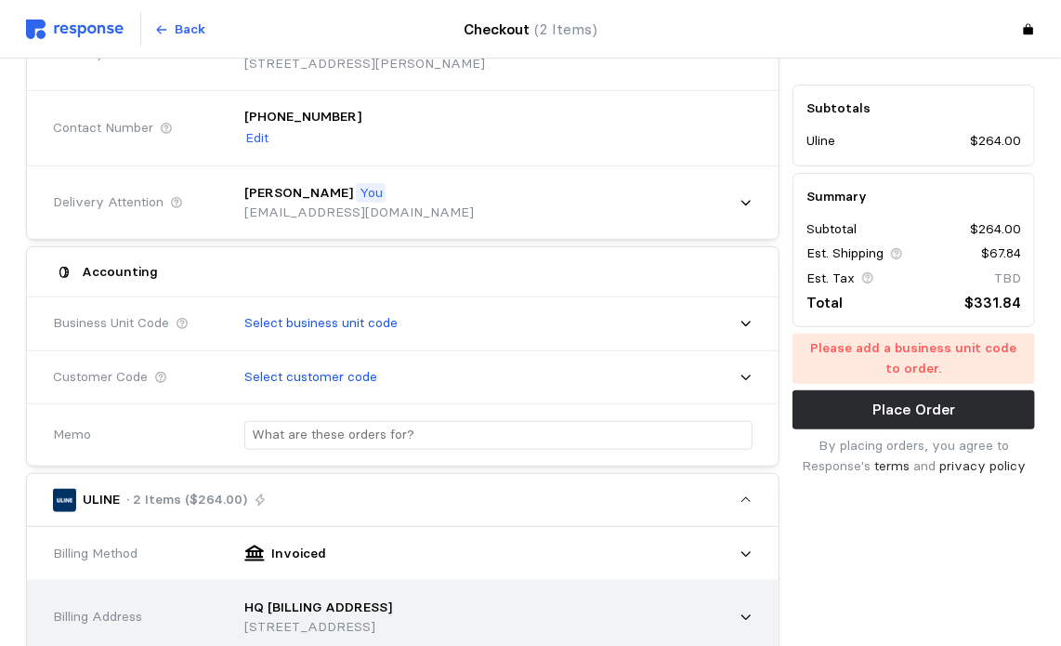
scroll to position [209, 0]
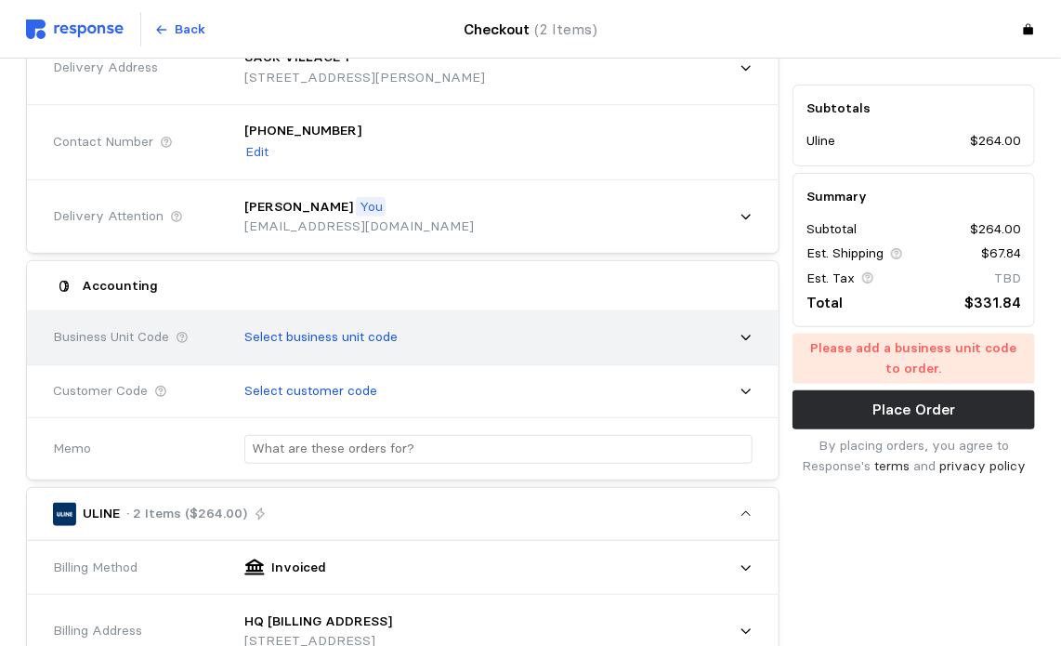
click at [515, 337] on div "Select business unit code" at bounding box center [491, 337] width 521 height 46
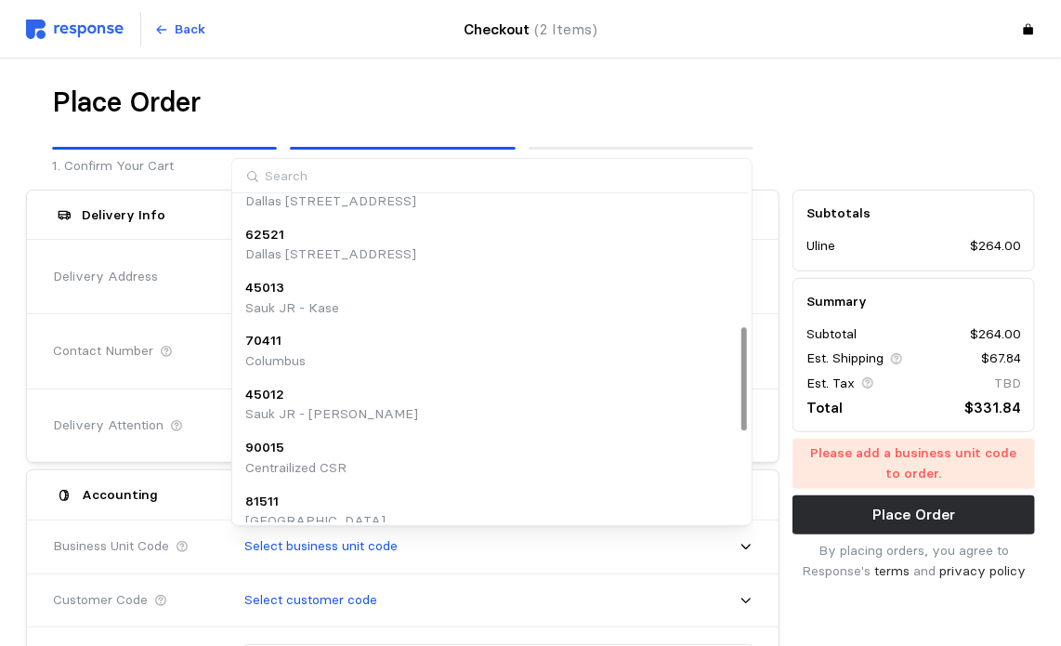
scroll to position [404, 0]
click at [482, 418] on div "45012 Sauk JR - [PERSON_NAME]" at bounding box center [492, 405] width 494 height 40
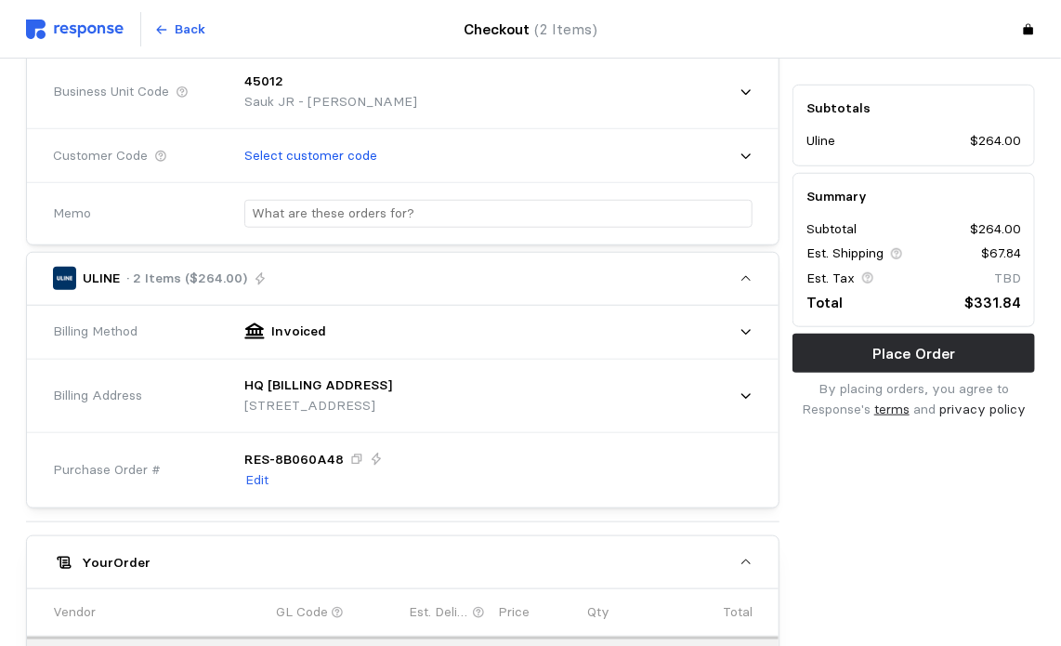
scroll to position [468, 0]
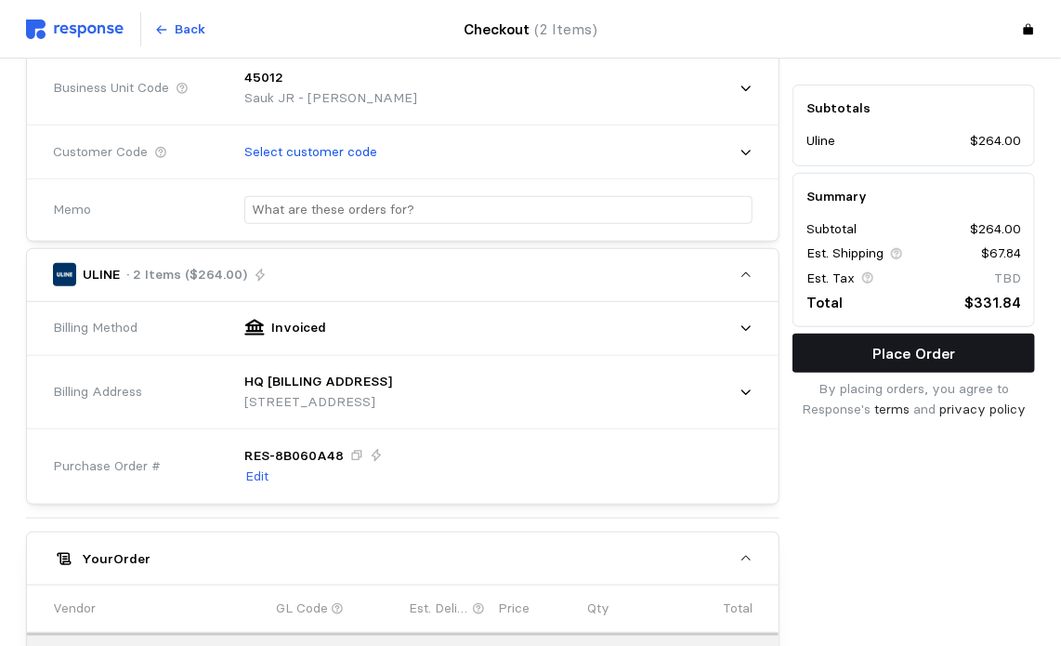
click at [898, 357] on p "Place Order" at bounding box center [913, 353] width 83 height 23
